Goal: Task Accomplishment & Management: Use online tool/utility

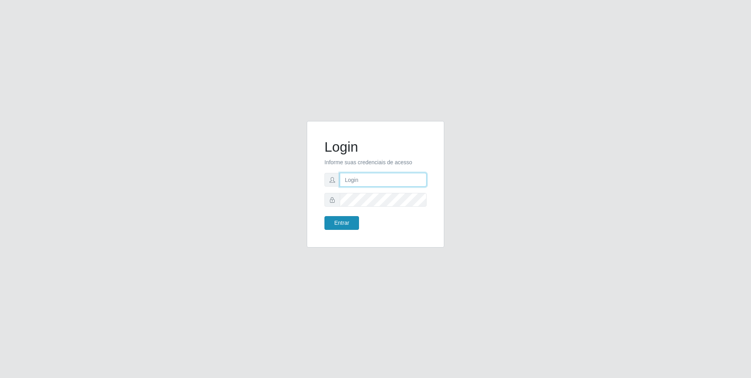
type input "[EMAIL_ADDRESS][DOMAIN_NAME]"
click at [346, 225] on button "Entrar" at bounding box center [341, 223] width 35 height 14
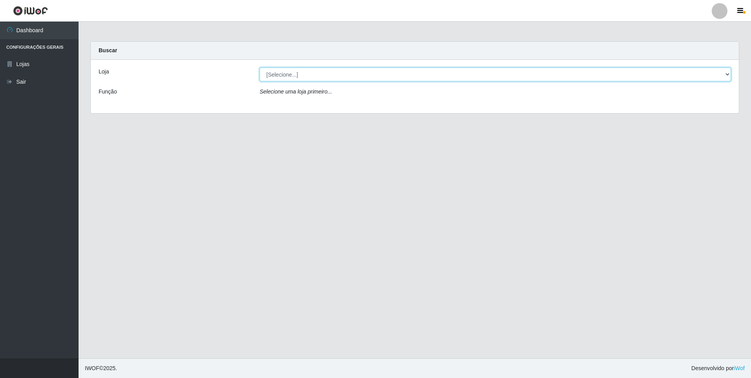
click at [365, 76] on select "[Selecione...] [GEOGRAPHIC_DATA] - [GEOGRAPHIC_DATA]" at bounding box center [495, 75] width 471 height 14
select select "432"
click at [260, 68] on select "[Selecione...] [GEOGRAPHIC_DATA] - [GEOGRAPHIC_DATA]" at bounding box center [495, 75] width 471 height 14
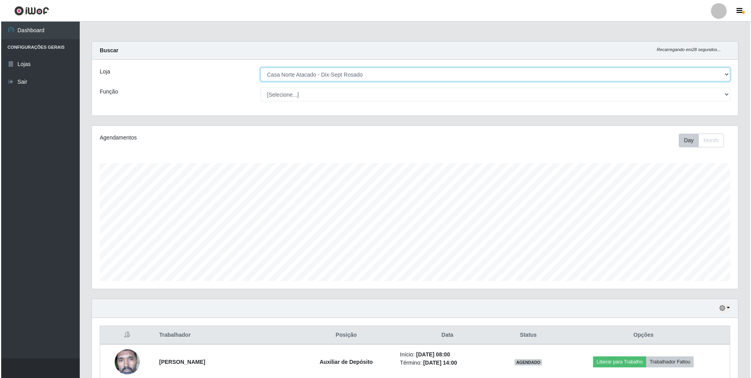
scroll to position [109, 0]
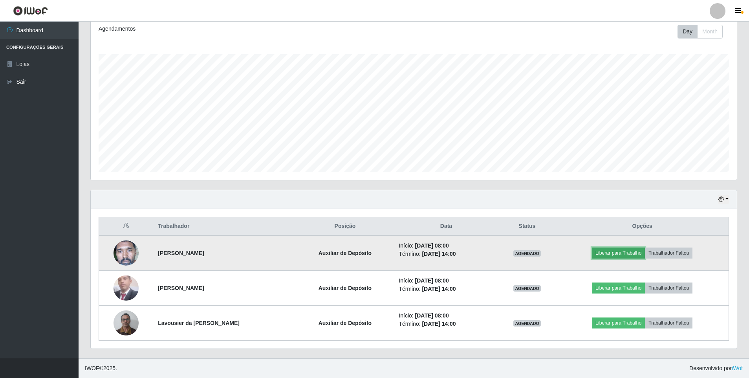
click at [616, 251] on button "Liberar para Trabalho" at bounding box center [618, 252] width 53 height 11
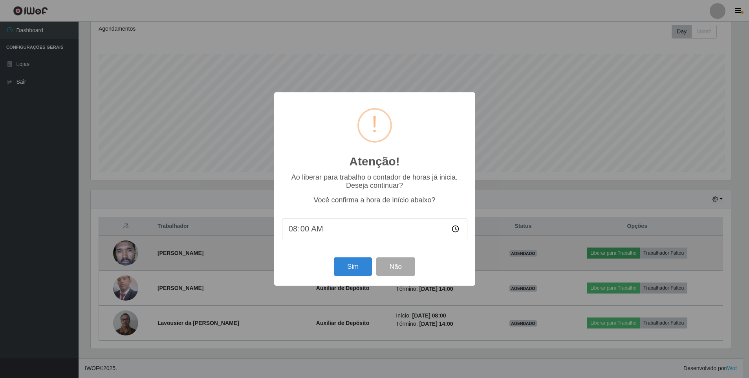
scroll to position [163, 642]
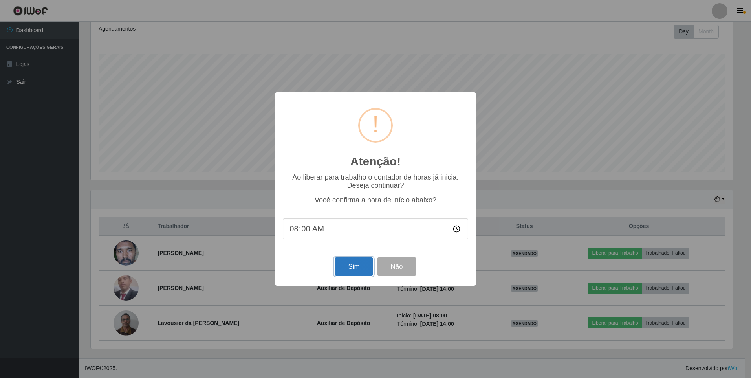
click at [359, 267] on button "Sim" at bounding box center [354, 266] width 38 height 18
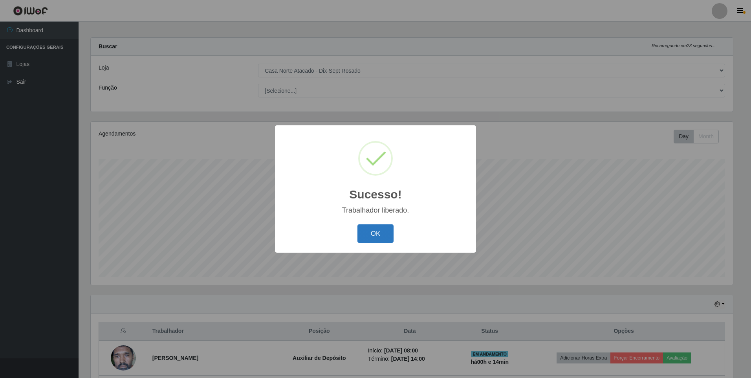
click at [379, 229] on button "OK" at bounding box center [375, 233] width 37 height 18
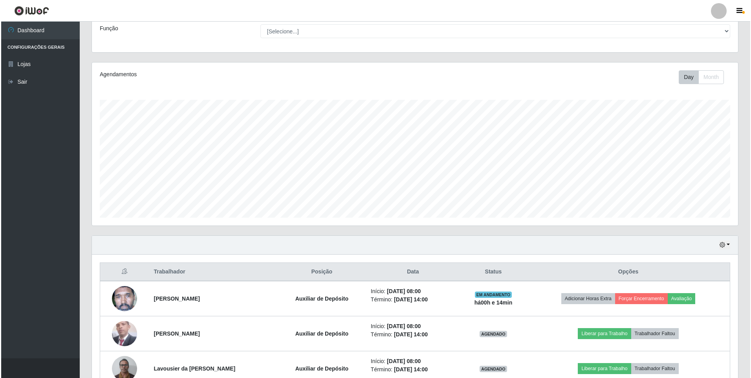
scroll to position [109, 0]
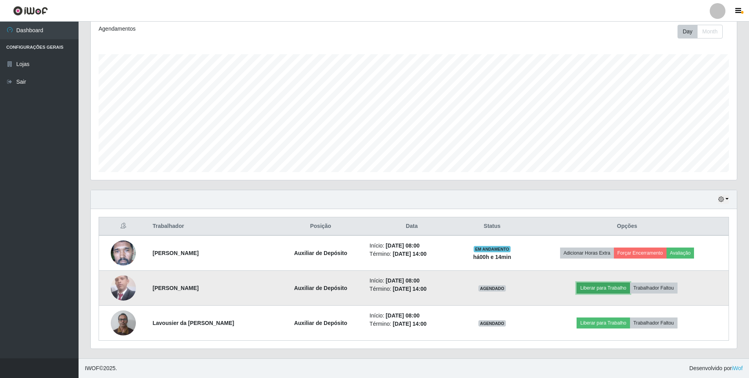
click at [599, 292] on button "Liberar para Trabalho" at bounding box center [602, 287] width 53 height 11
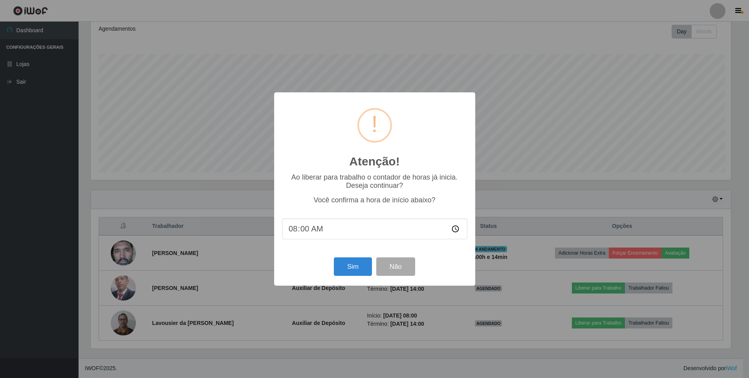
scroll to position [163, 642]
click at [361, 263] on button "Sim" at bounding box center [354, 266] width 38 height 18
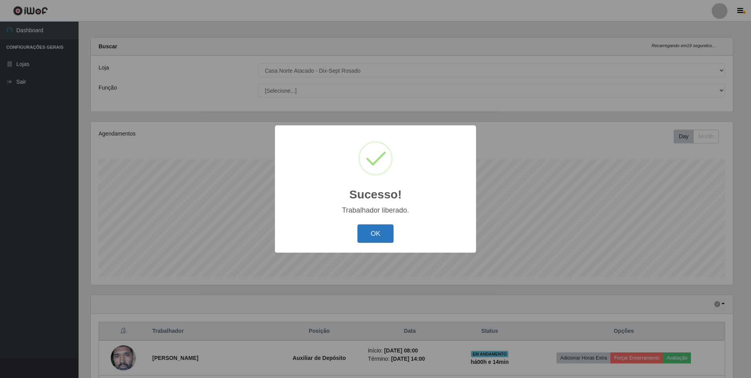
click at [374, 234] on button "OK" at bounding box center [375, 233] width 37 height 18
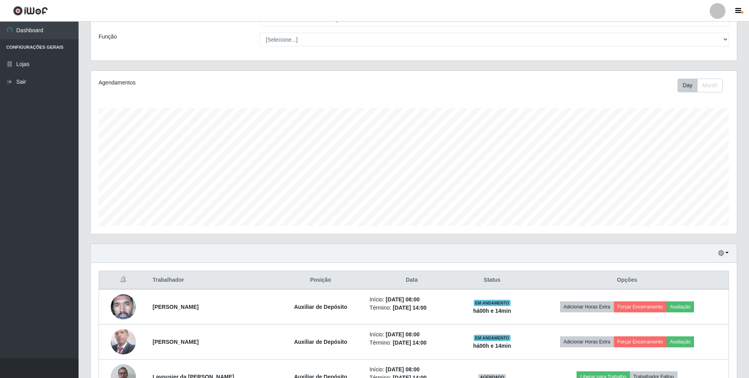
scroll to position [109, 0]
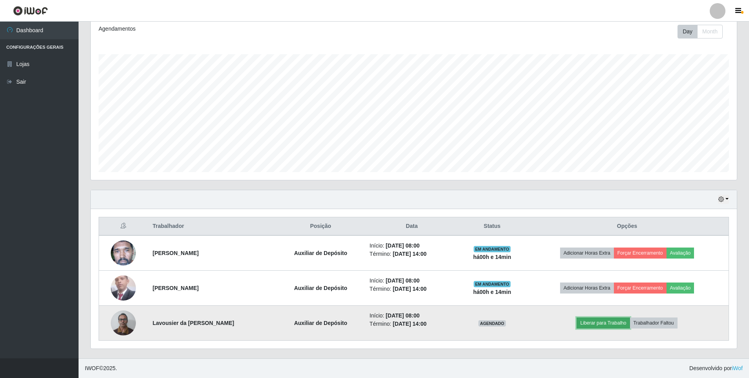
click at [614, 326] on button "Liberar para Trabalho" at bounding box center [602, 322] width 53 height 11
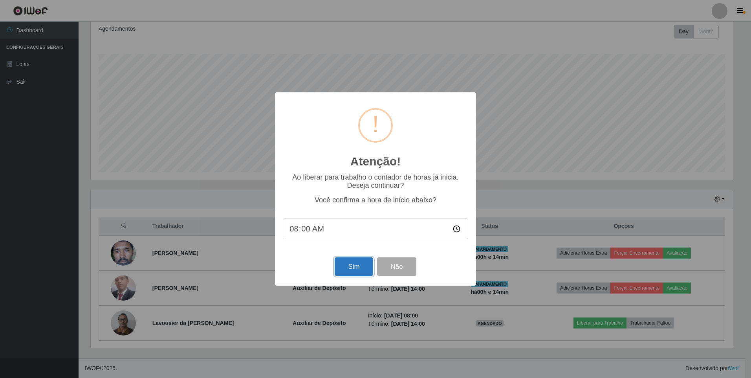
click at [349, 266] on button "Sim" at bounding box center [354, 266] width 38 height 18
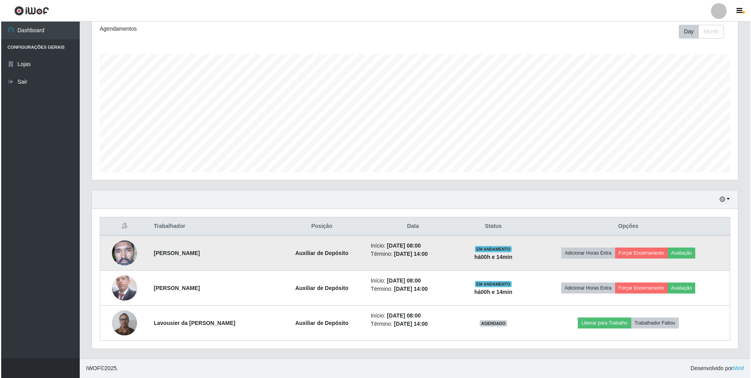
scroll to position [0, 0]
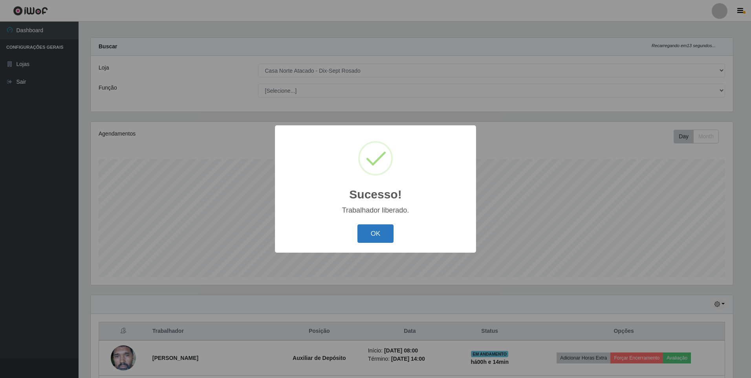
click at [381, 236] on button "OK" at bounding box center [375, 233] width 37 height 18
